Goal: Transaction & Acquisition: Book appointment/travel/reservation

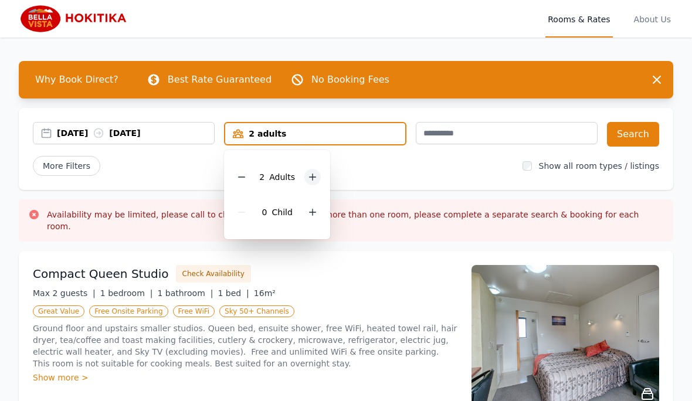
click at [315, 181] on icon at bounding box center [312, 176] width 9 height 9
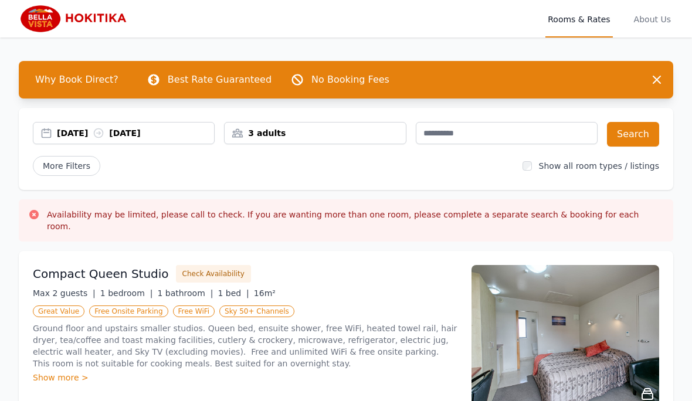
click at [150, 129] on div "[DATE] [DATE]" at bounding box center [135, 133] width 157 height 12
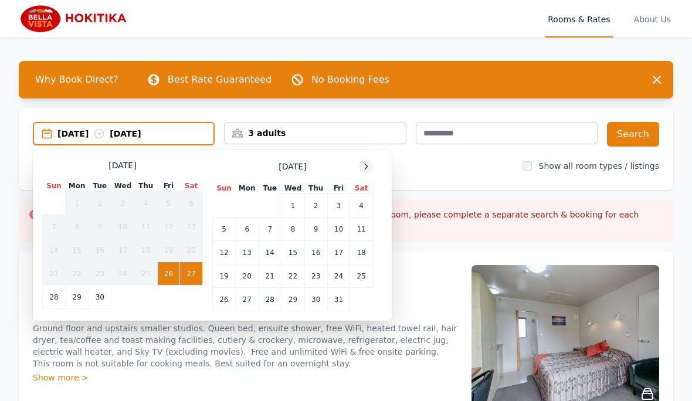
click at [366, 170] on icon at bounding box center [365, 166] width 9 height 9
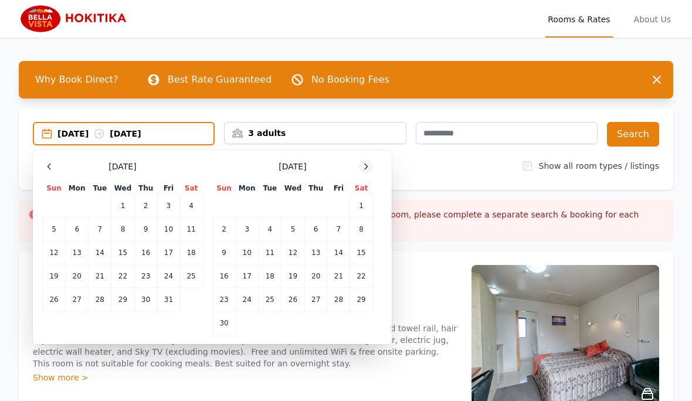
click at [372, 164] on div at bounding box center [366, 167] width 14 height 14
click at [372, 166] on div at bounding box center [366, 167] width 14 height 14
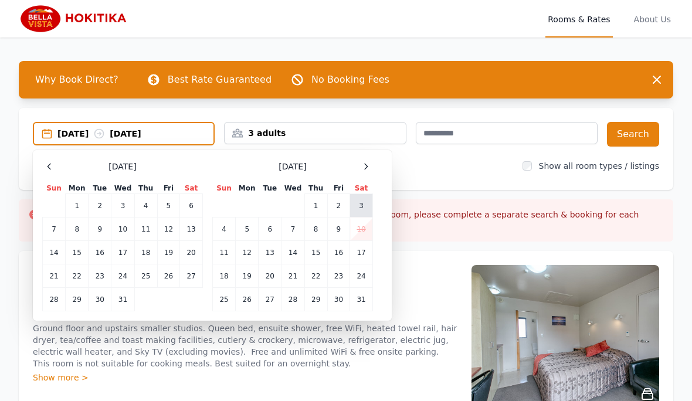
click at [367, 207] on td "3" at bounding box center [361, 205] width 23 height 23
click at [225, 231] on td "4" at bounding box center [224, 229] width 23 height 23
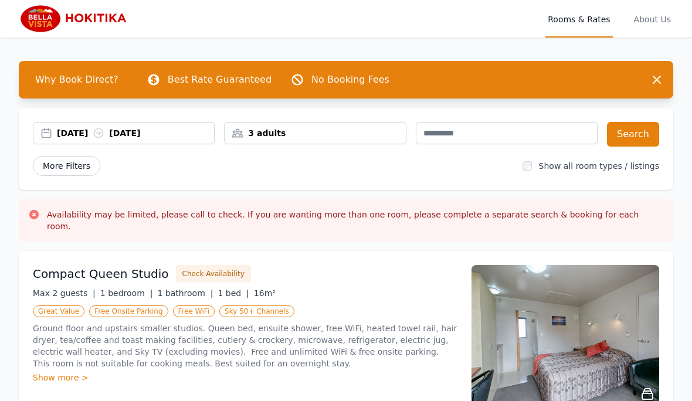
click at [71, 160] on span "More Filters" at bounding box center [66, 166] width 67 height 20
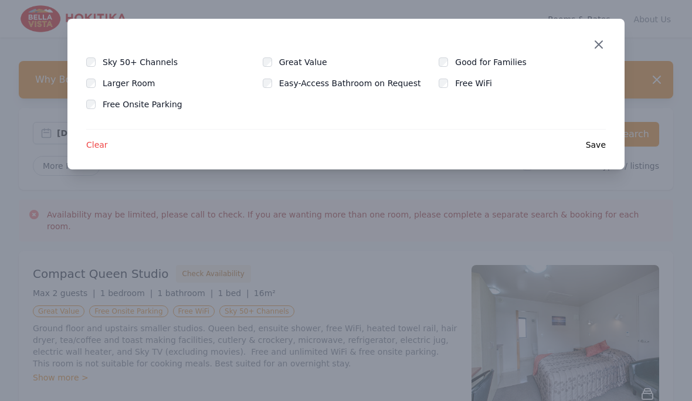
click at [601, 43] on icon "button" at bounding box center [598, 44] width 7 height 7
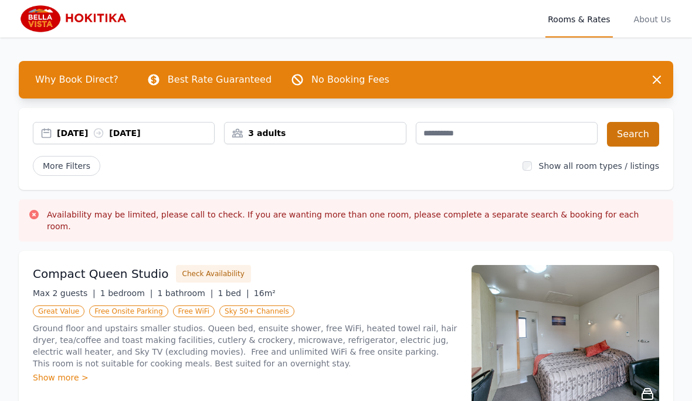
click at [640, 138] on button "Search" at bounding box center [633, 134] width 52 height 25
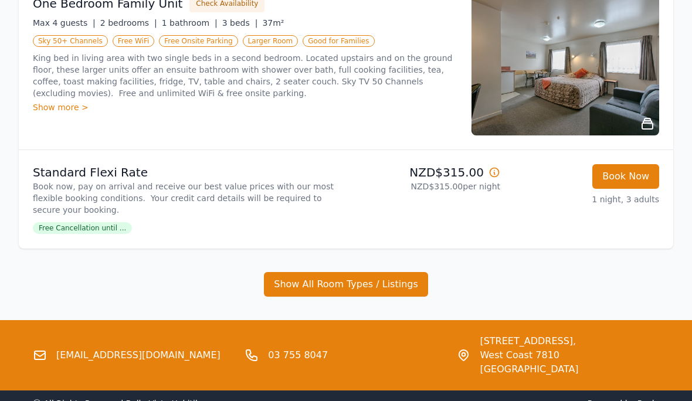
scroll to position [506, 0]
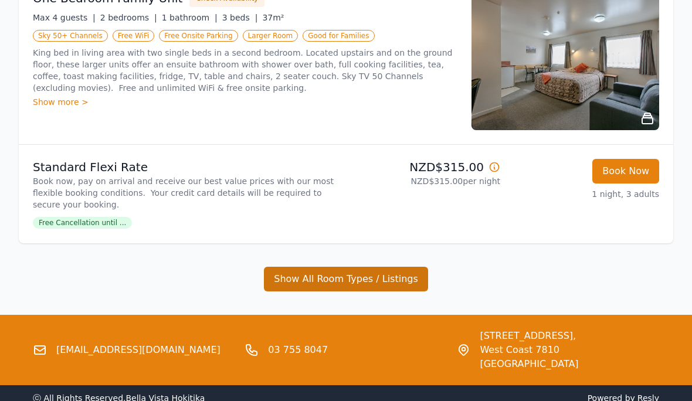
click at [354, 285] on button "Show All Room Types / Listings" at bounding box center [346, 280] width 164 height 25
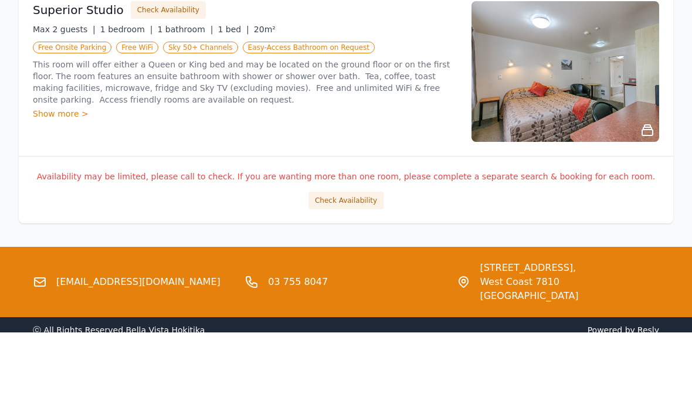
scroll to position [959, 0]
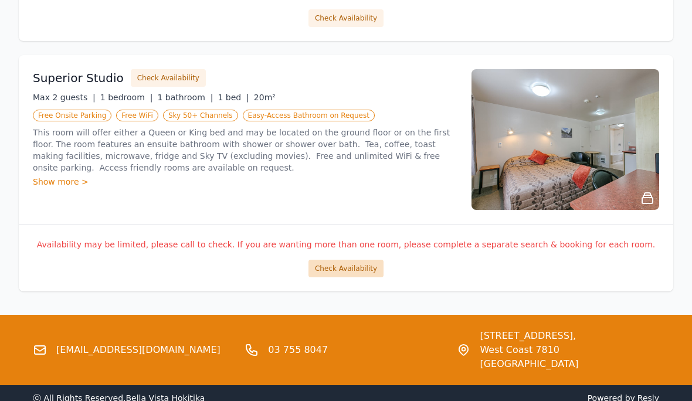
click at [351, 269] on button "Check Availability" at bounding box center [346, 269] width 75 height 18
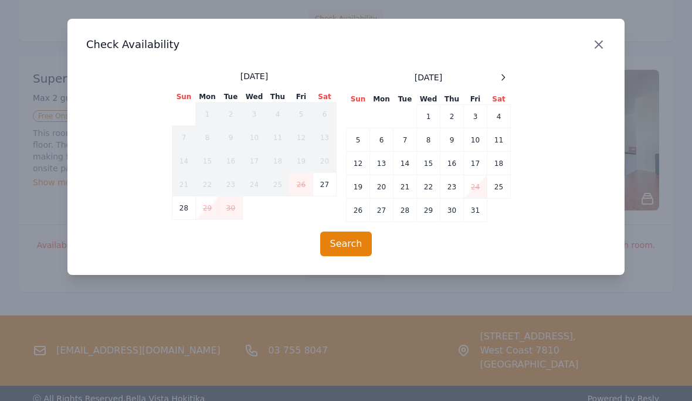
click at [599, 38] on icon "button" at bounding box center [599, 45] width 14 height 14
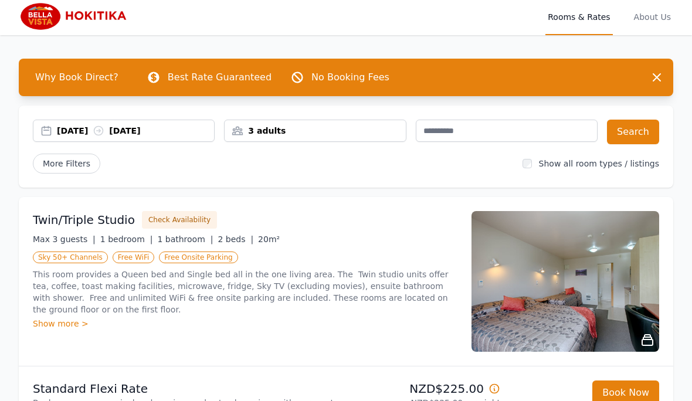
scroll to position [0, 0]
